Goal: Transaction & Acquisition: Obtain resource

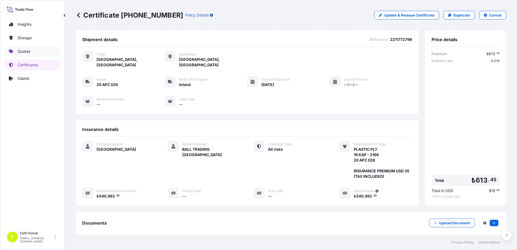
scroll to position [56, 0]
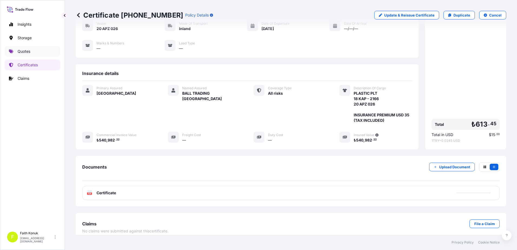
click at [34, 51] on link "Quotes" at bounding box center [33, 51] width 56 height 11
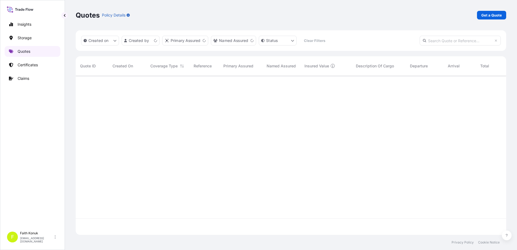
scroll to position [158, 426]
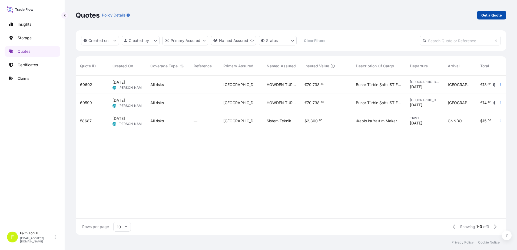
click at [500, 17] on p "Get a Quote" at bounding box center [491, 14] width 21 height 5
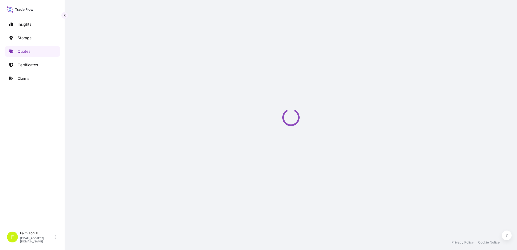
select select "Water"
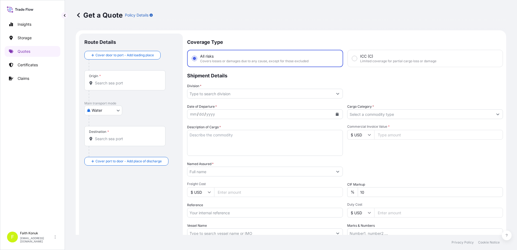
scroll to position [9, 0]
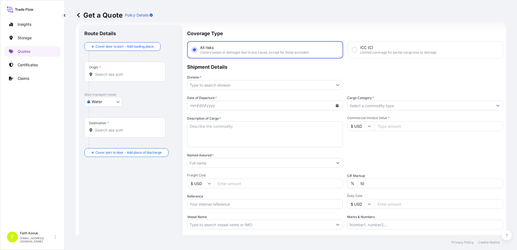
click at [109, 73] on input "Origin *" at bounding box center [127, 74] width 64 height 5
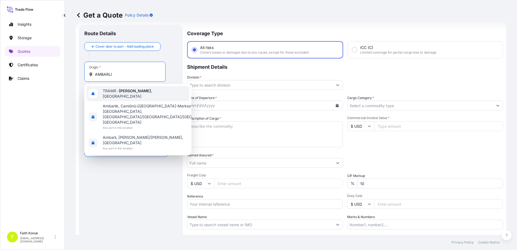
click at [125, 95] on span "TRAMR - [GEOGRAPHIC_DATA] , [GEOGRAPHIC_DATA]" at bounding box center [145, 93] width 84 height 11
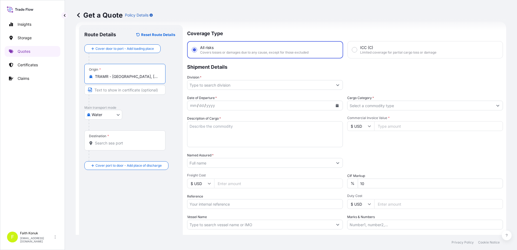
type input "TRAMR - [GEOGRAPHIC_DATA], [GEOGRAPHIC_DATA]"
click at [133, 147] on div "Destination *" at bounding box center [124, 140] width 81 height 20
click at [133, 146] on input "Destination *" at bounding box center [127, 142] width 64 height 5
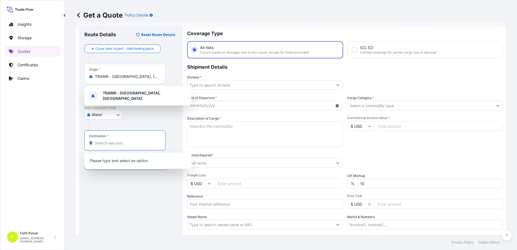
paste input "FOR SUR MER"
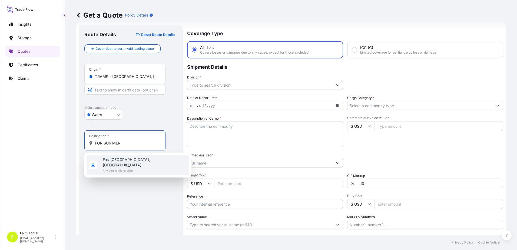
click at [133, 160] on span "Fos-[GEOGRAPHIC_DATA], [GEOGRAPHIC_DATA]" at bounding box center [145, 162] width 84 height 11
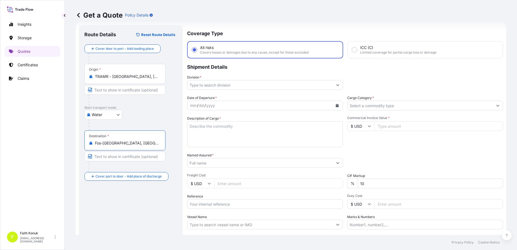
type input "Fos-[GEOGRAPHIC_DATA], [GEOGRAPHIC_DATA]"
click at [138, 119] on div "Water Air Water Inland" at bounding box center [130, 115] width 93 height 10
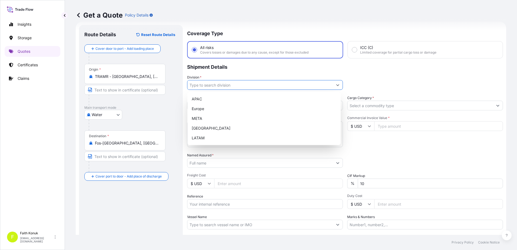
click at [203, 85] on input "Division *" at bounding box center [259, 85] width 145 height 10
click at [204, 119] on div "META" at bounding box center [264, 119] width 149 height 10
type input "META"
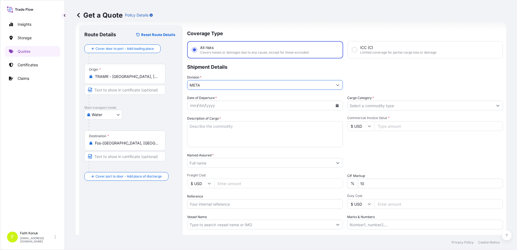
click at [215, 95] on div "Coverage Type All risks Covers losses or damages due to any cause, except for t…" at bounding box center [345, 147] width 316 height 245
click at [337, 106] on button "Calendar" at bounding box center [337, 105] width 9 height 9
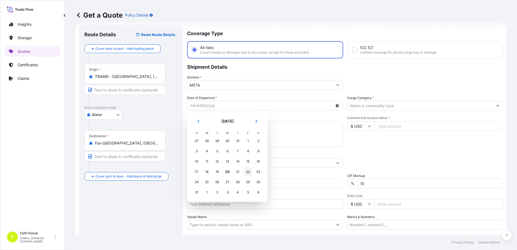
click at [251, 172] on div "22" at bounding box center [248, 172] width 10 height 10
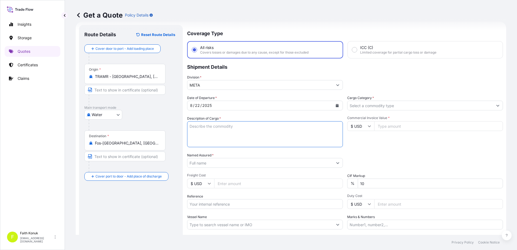
click at [213, 128] on textarea "Description of Cargo *" at bounding box center [265, 134] width 156 height 26
paste textarea ""BOXES LOADED INTO 1 40' HIGH CUBE DRY CONTAINER(S) ANTI-FOGGED PLASTIC FOOD CO…"
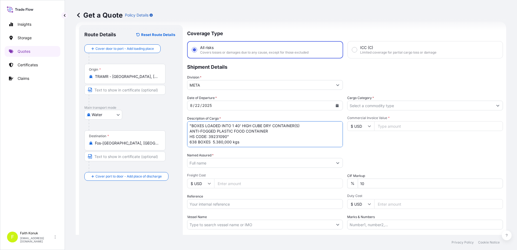
scroll to position [2, 0]
click at [194, 142] on textarea "BOXES LOADED INTO 1 40' HIGH CUBE DRY CONTAINER(S) ANTI-FOGGED PLASTIC FOOD CON…" at bounding box center [265, 134] width 156 height 26
click at [243, 137] on textarea "BOXES LOADED INTO 1 40' HIGH CUBE DRY CONTAINER(S) ANTI-FOGGED PLASTIC FOOD CON…" at bounding box center [265, 134] width 156 height 26
click at [241, 141] on textarea "BOXES LOADED INTO 1 40' HIGH CUBE DRY CONTAINER(S) ANTI-FOGGED PLASTIC FOOD CON…" at bounding box center [265, 134] width 156 height 26
paste textarea "258051197 - MRSU7152850"
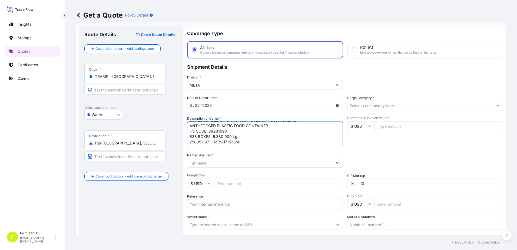
scroll to position [14, 0]
click at [241, 144] on textarea "BOXES LOADED INTO 1 40' HIGH CUBE DRY CONTAINER(S) ANTI-FOGGED PLASTIC FOOD CON…" at bounding box center [265, 134] width 156 height 26
type textarea "BOXES LOADED INTO 1 40' HIGH CUBE DRY CONTAINER(S) ANTI-FOGGED PLASTIC FOOD CON…"
click at [205, 163] on input "Named Assured *" at bounding box center [259, 163] width 145 height 10
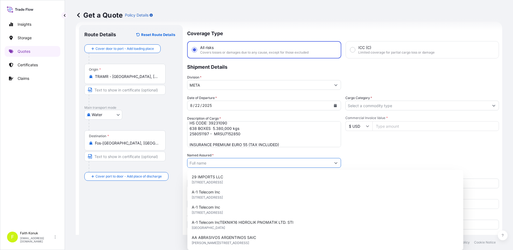
paste input "YOM VAKUM AMBALAJ SANAYI VE [MEDICAL_DATA]. LTD.STI"
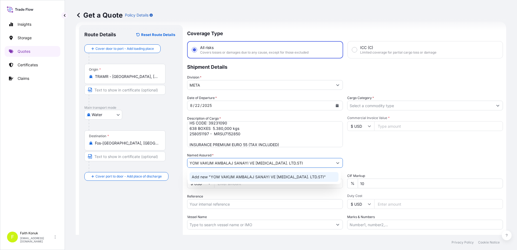
click at [227, 175] on span "Add new "YOM VAKUM AMBALAJ SANAYI VE [MEDICAL_DATA]. LTD.STI"" at bounding box center [259, 176] width 134 height 5
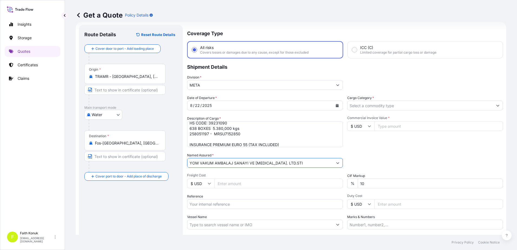
type input "YOM VAKUM AMBALAJ SANAYI VE [MEDICAL_DATA]. LTD.STI"
click at [235, 151] on div "Date of Departure * [DATE] Cargo Category * Description of Cargo * BOXES LOADED…" at bounding box center [345, 162] width 316 height 134
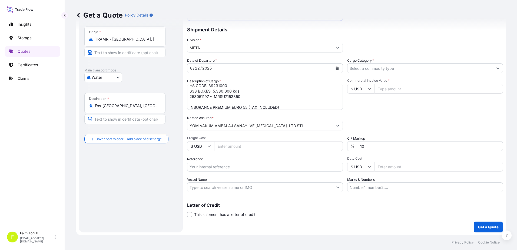
scroll to position [47, 0]
click at [226, 161] on input "Reference" at bounding box center [265, 166] width 156 height 10
paste input "2101770458"
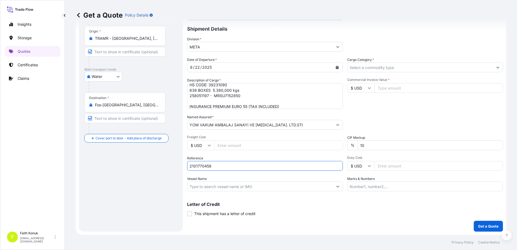
type input "2101770458"
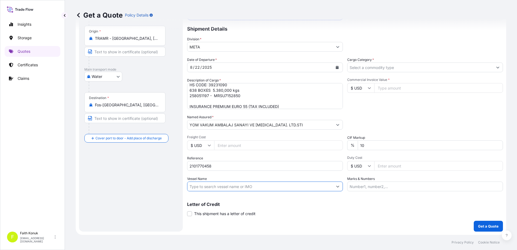
click at [206, 185] on input "Vessel Name" at bounding box center [259, 186] width 145 height 10
paste input "[PERSON_NAME]"
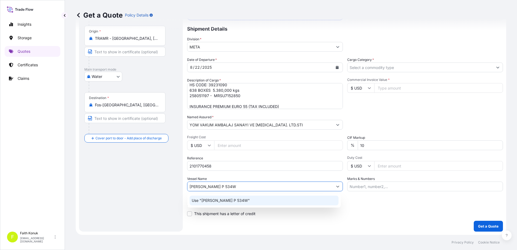
click at [210, 201] on p "Use "[PERSON_NAME] P 534W"" at bounding box center [221, 200] width 58 height 5
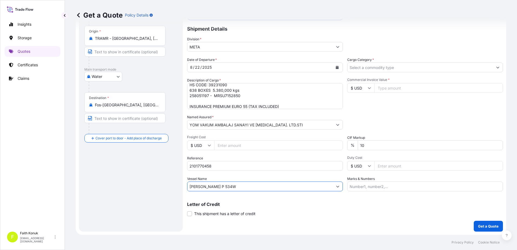
type input "[PERSON_NAME] P 534W"
click at [362, 68] on input "Cargo Category *" at bounding box center [419, 67] width 145 height 10
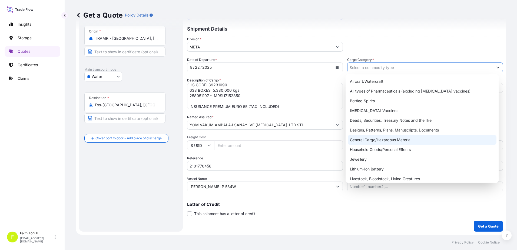
click at [368, 138] on div "General Cargo/Hazardous Material" at bounding box center [422, 140] width 149 height 10
type input "General Cargo/Hazardous Material"
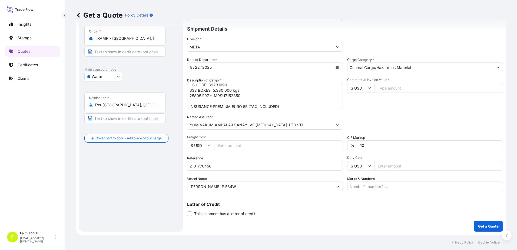
click at [386, 47] on div "Division * META" at bounding box center [345, 44] width 316 height 15
click at [367, 90] on input "$ USD" at bounding box center [360, 88] width 27 height 10
click at [363, 104] on div "€ EUR" at bounding box center [358, 103] width 23 height 10
type input "€ EUR"
click at [386, 88] on input "Commercial Invoice Value *" at bounding box center [438, 88] width 129 height 10
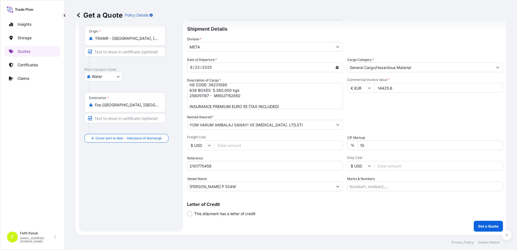
type input "14425.6"
click at [372, 119] on div "Packing Category Type to search a container mode Please select a primary mode o…" at bounding box center [425, 121] width 156 height 15
click at [480, 226] on p "Get a Quote" at bounding box center [488, 225] width 21 height 5
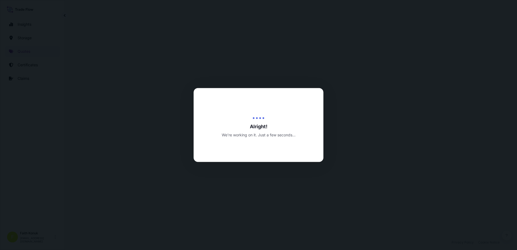
select select "Water"
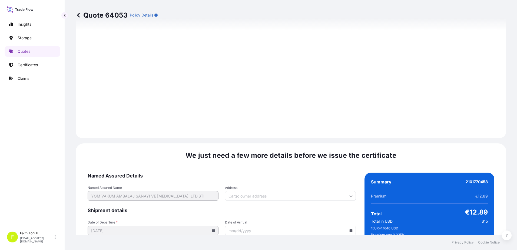
scroll to position [798, 0]
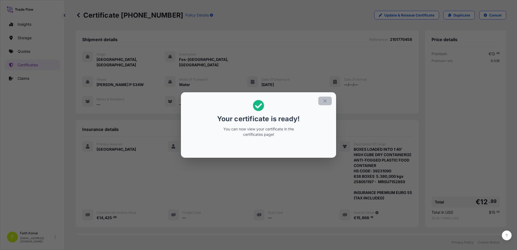
click at [323, 100] on icon "button" at bounding box center [325, 100] width 5 height 5
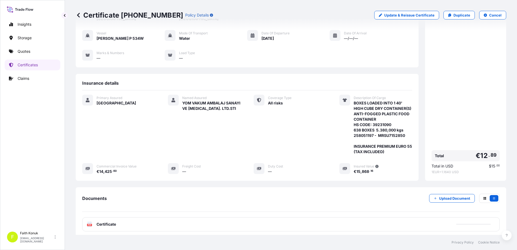
scroll to position [83, 0]
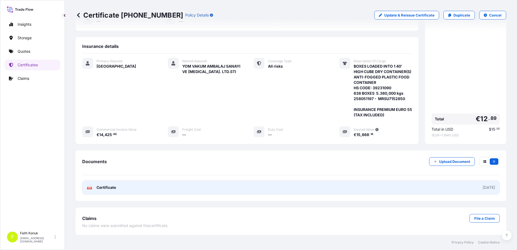
click at [89, 187] on text "PDF" at bounding box center [90, 188] width 4 height 2
